Goal: Check status

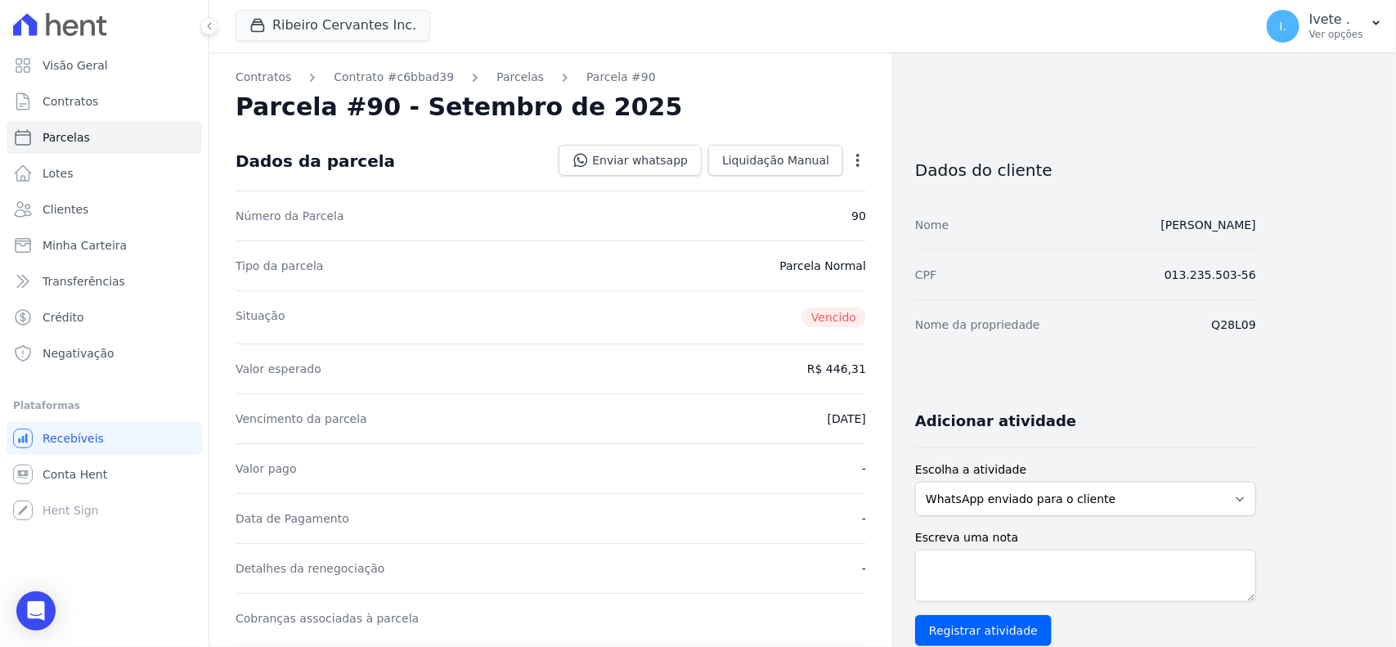
scroll to position [409, 0]
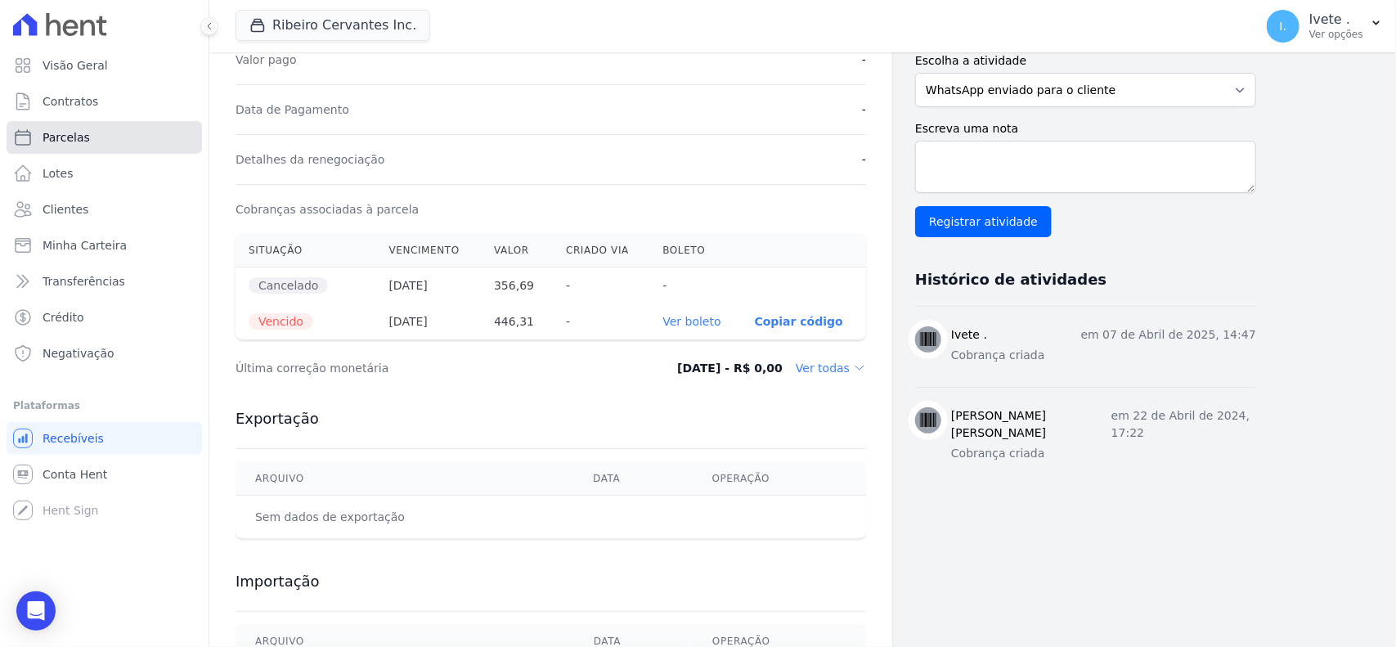
click at [74, 133] on span "Parcelas" at bounding box center [66, 137] width 47 height 16
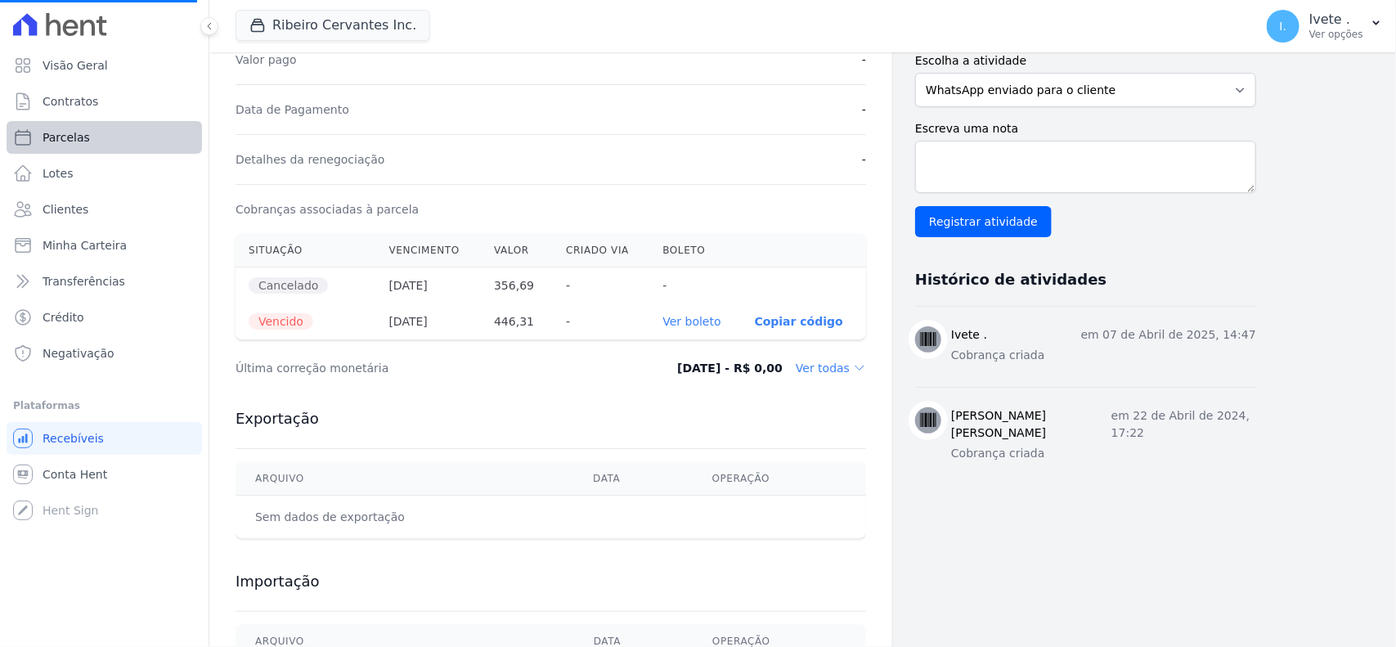
select select
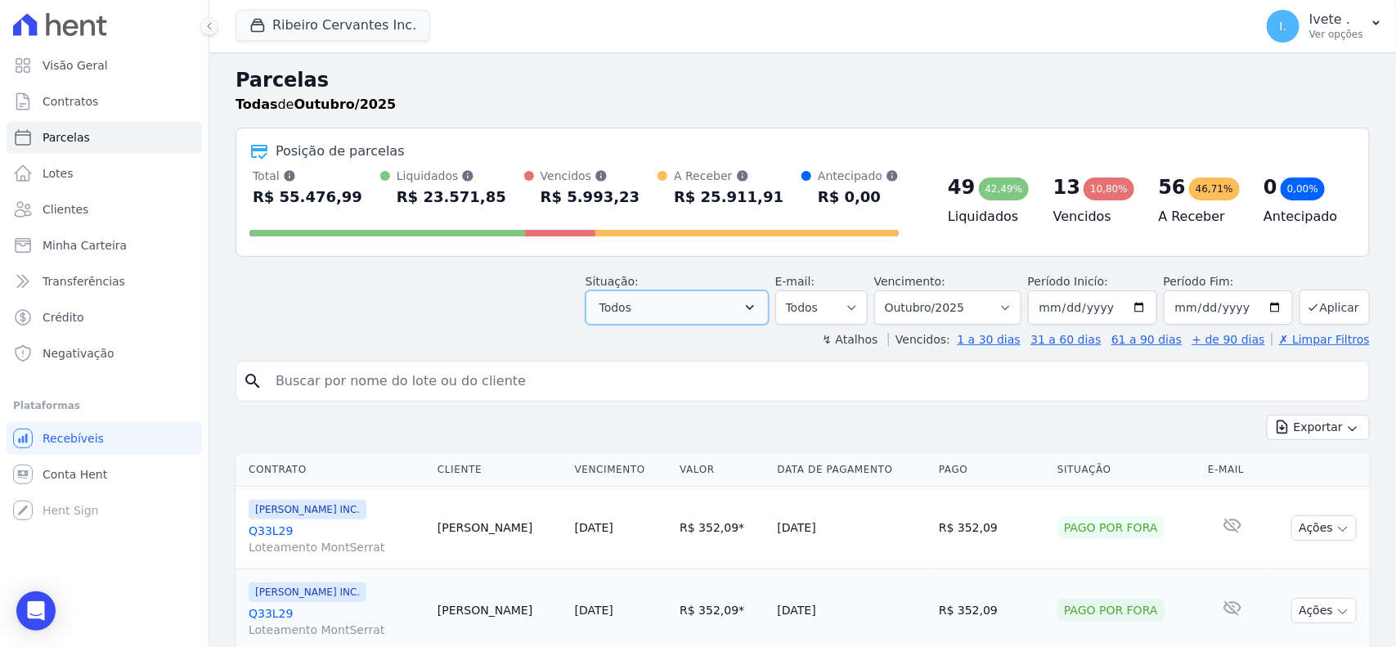
click at [738, 307] on button "Todos" at bounding box center [677, 307] width 183 height 34
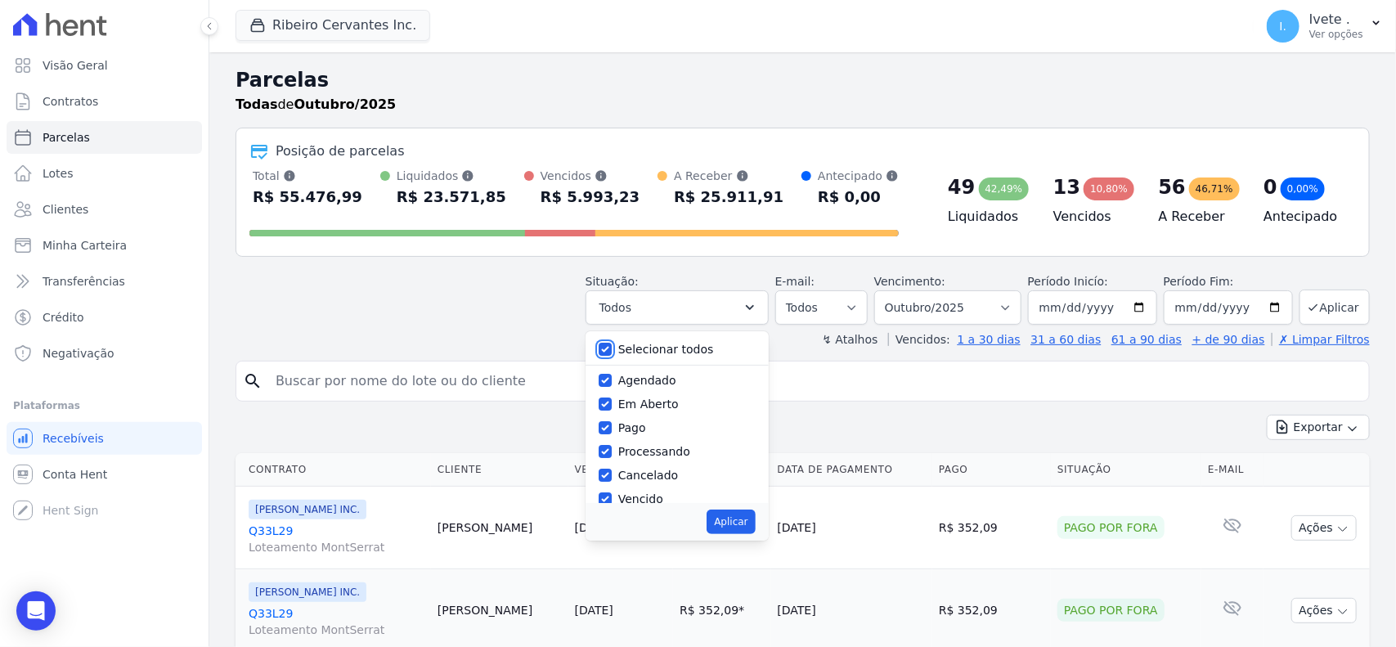
click at [612, 353] on input "Selecionar todos" at bounding box center [605, 349] width 13 height 13
checkbox input "false"
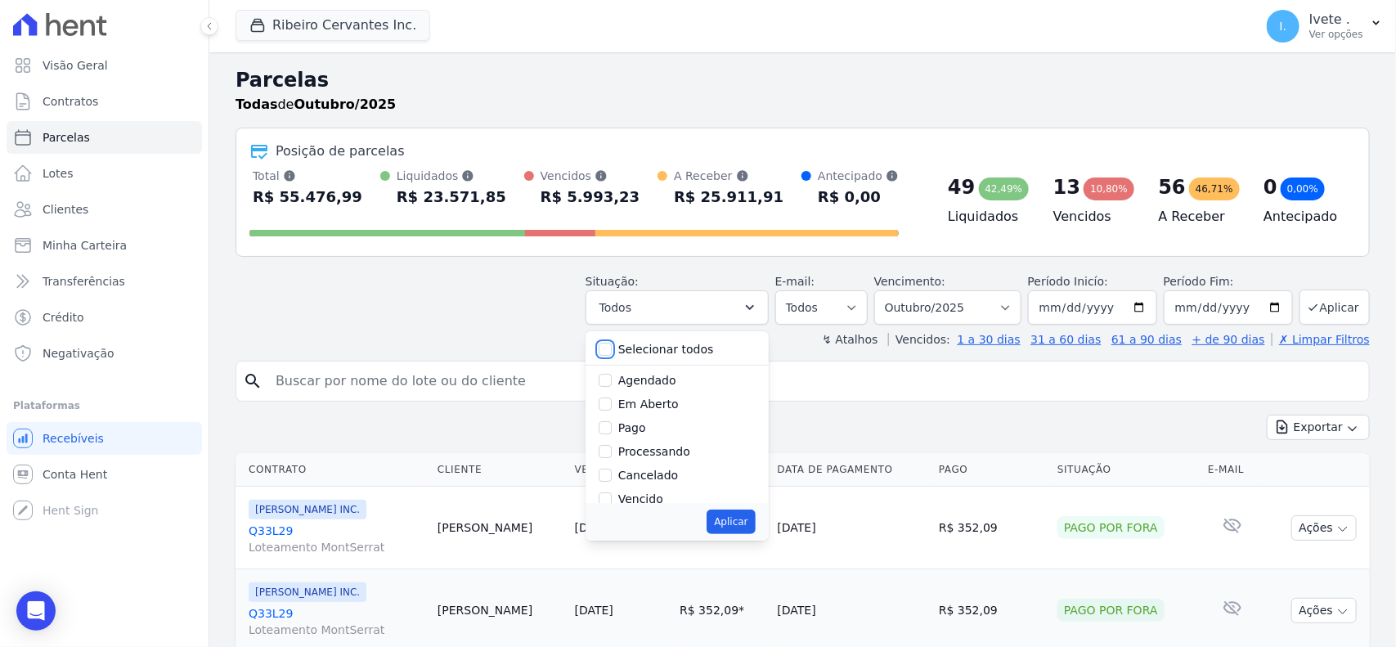
checkbox input "false"
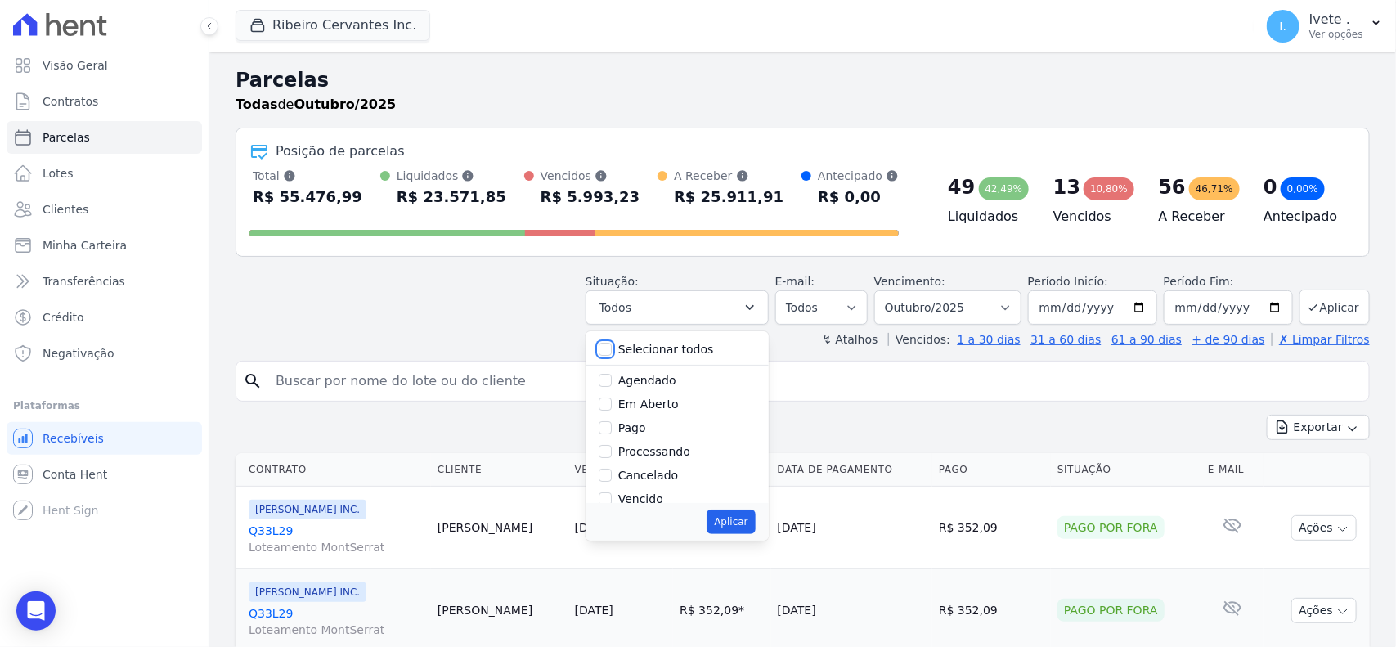
checkbox input "false"
click at [612, 500] on input "Vencido" at bounding box center [605, 498] width 13 height 13
checkbox input "true"
click at [729, 521] on button "Aplicar" at bounding box center [731, 522] width 48 height 25
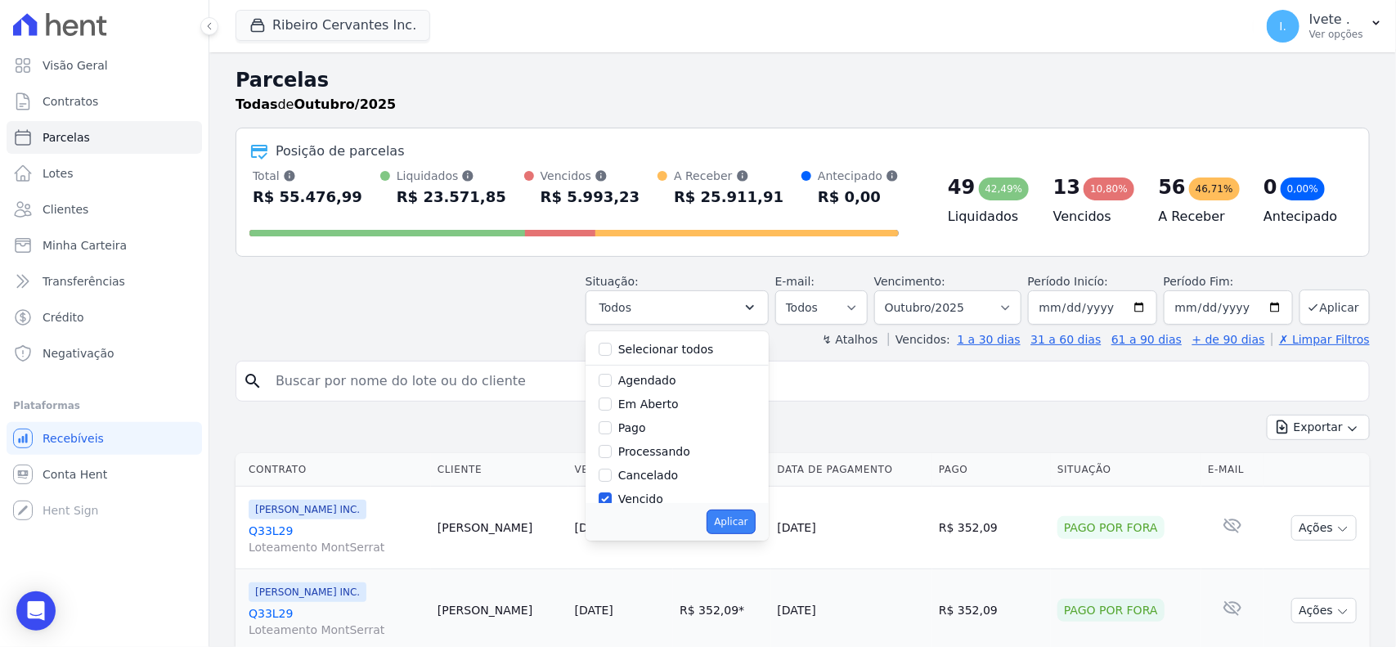
select select "overdue"
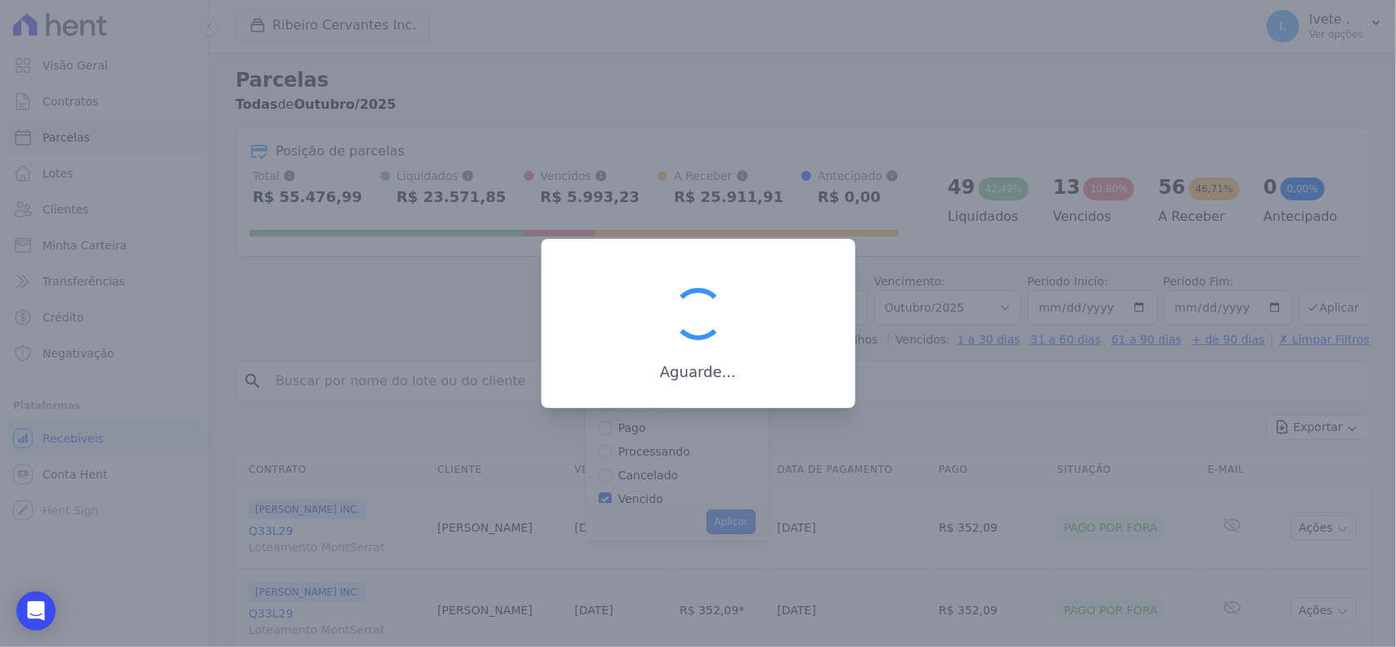
scroll to position [29, 0]
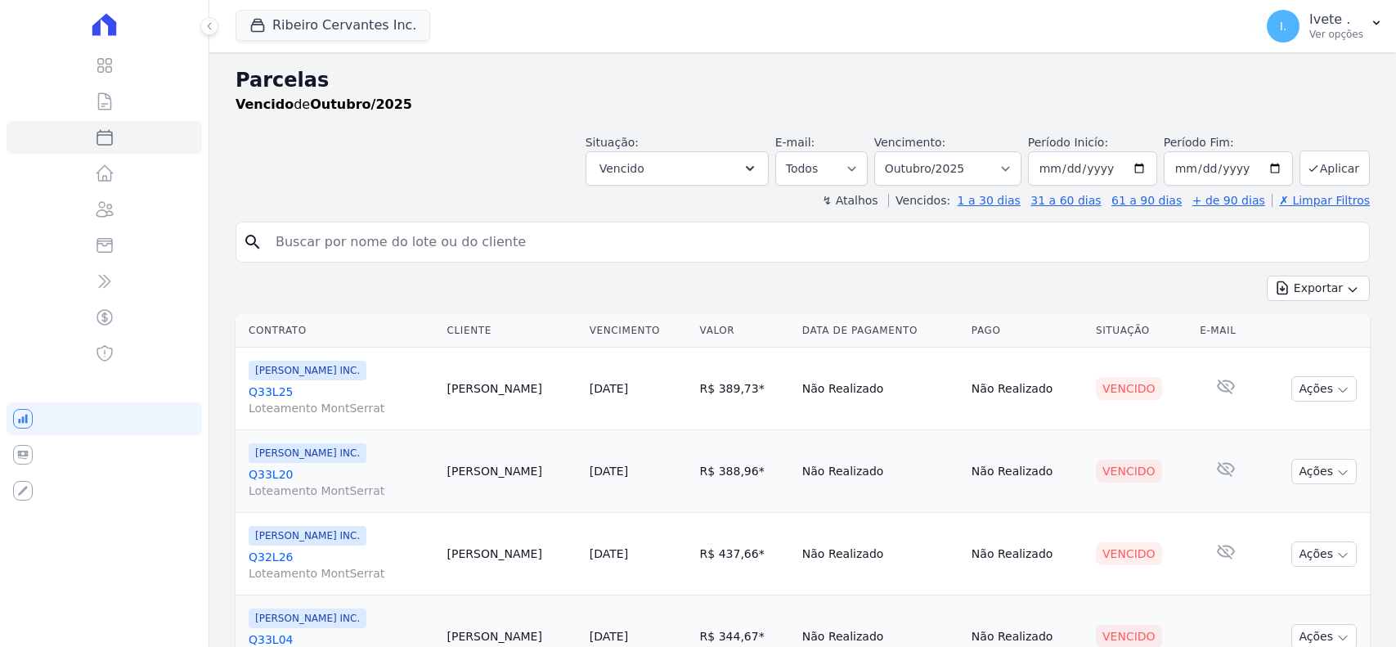
select select
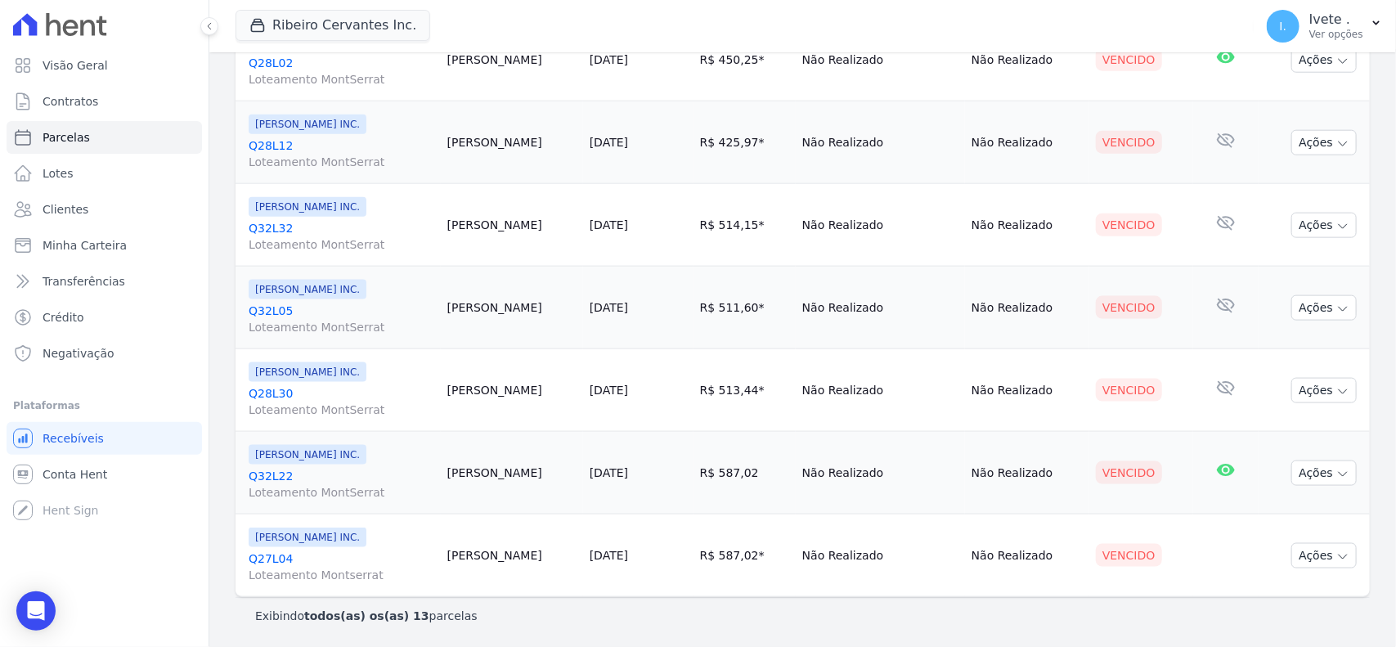
scroll to position [828, 0]
